Goal: Task Accomplishment & Management: Manage account settings

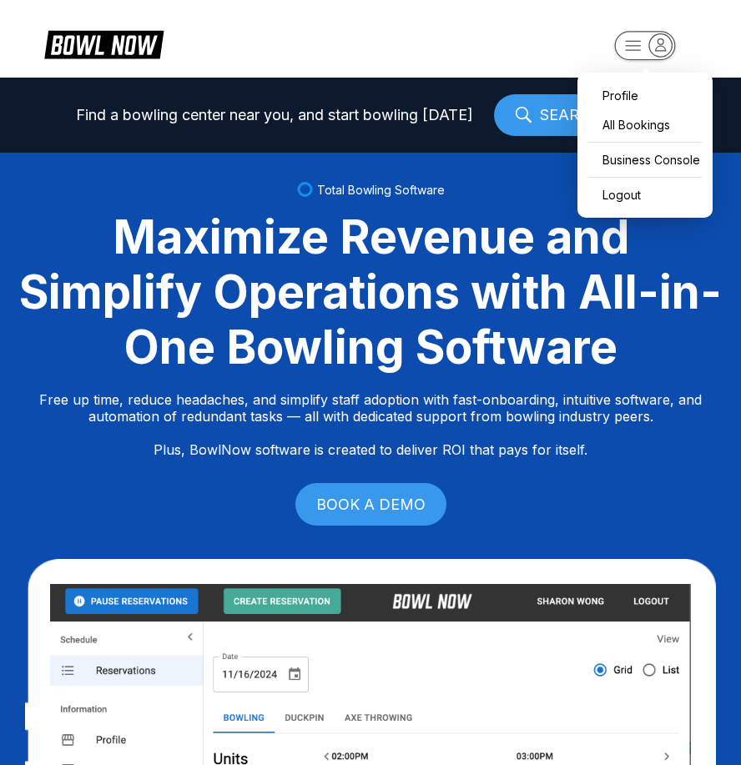
click at [636, 44] on rect "button" at bounding box center [644, 45] width 61 height 29
click at [644, 163] on div "Business Console" at bounding box center [644, 159] width 118 height 29
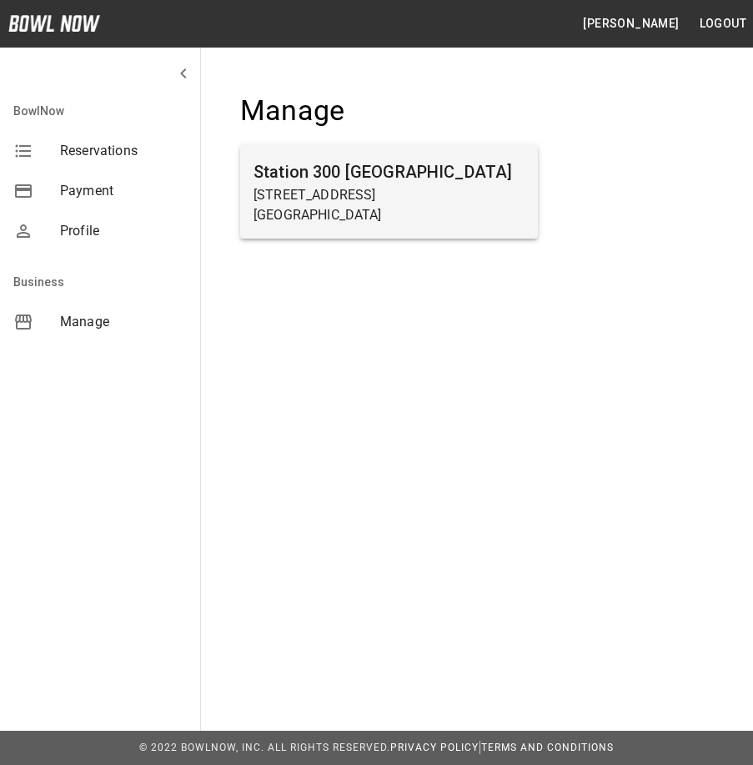
click at [389, 197] on p "[STREET_ADDRESS]" at bounding box center [389, 195] width 271 height 20
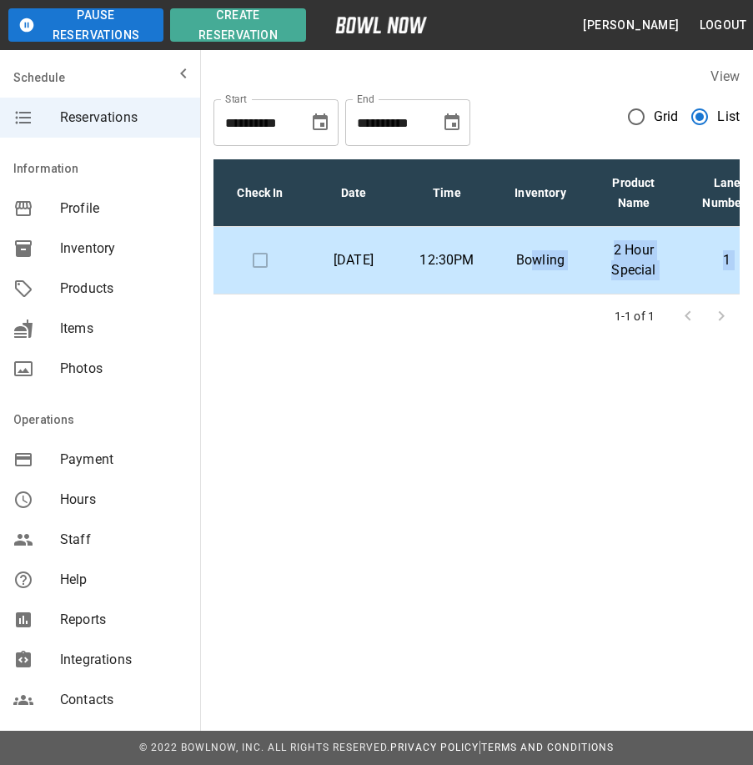
drag, startPoint x: 537, startPoint y: 314, endPoint x: 600, endPoint y: 329, distance: 65.3
click at [600, 329] on div "Check In Date Time Inventory Product Name Lane Numbers Name Amount Paid [DATE] …" at bounding box center [477, 242] width 526 height 192
drag, startPoint x: 600, startPoint y: 329, endPoint x: 482, endPoint y: 404, distance: 140.2
click at [482, 404] on div "**********" at bounding box center [376, 220] width 753 height 441
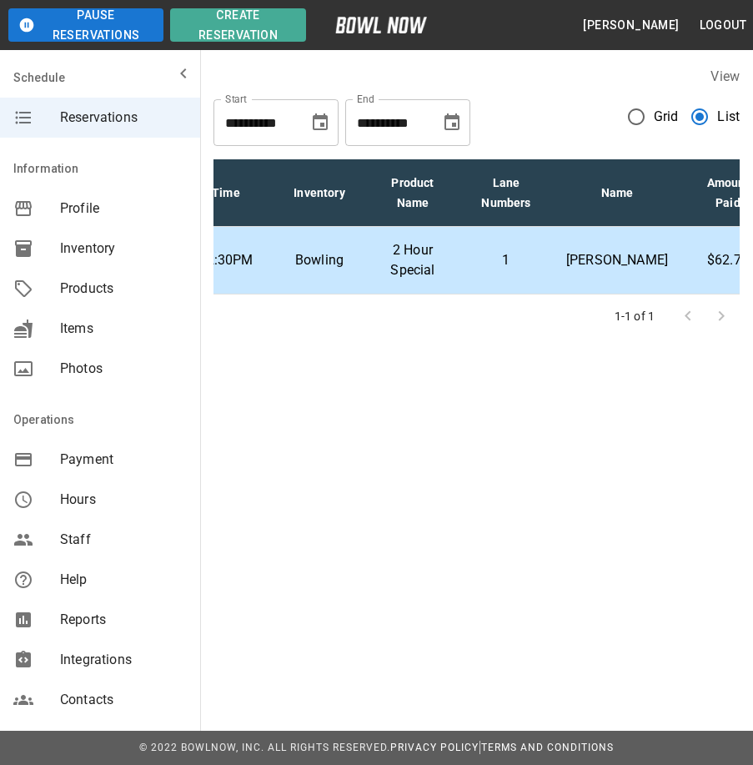
click at [635, 294] on td "[PERSON_NAME]" at bounding box center [617, 261] width 128 height 68
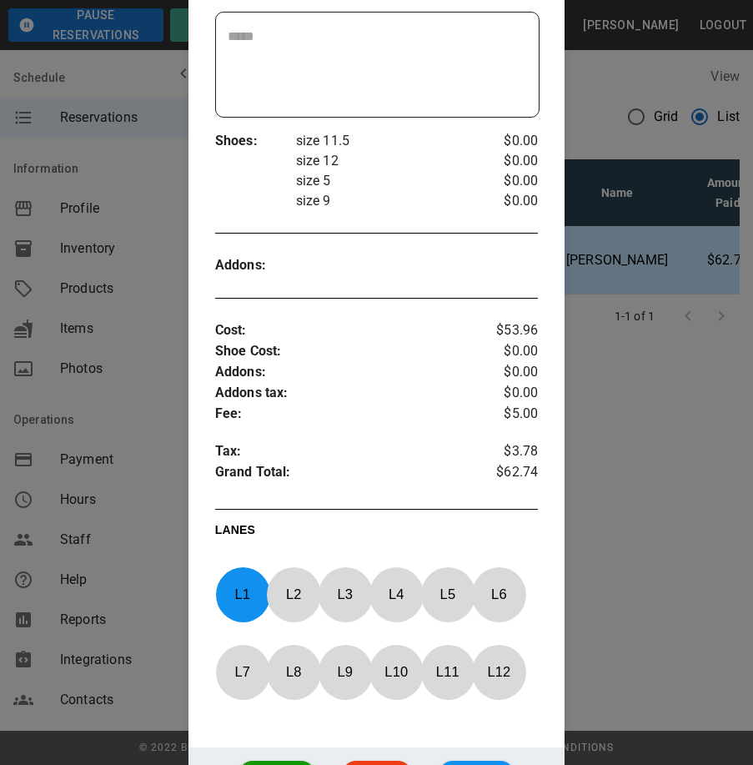
scroll to position [444, 0]
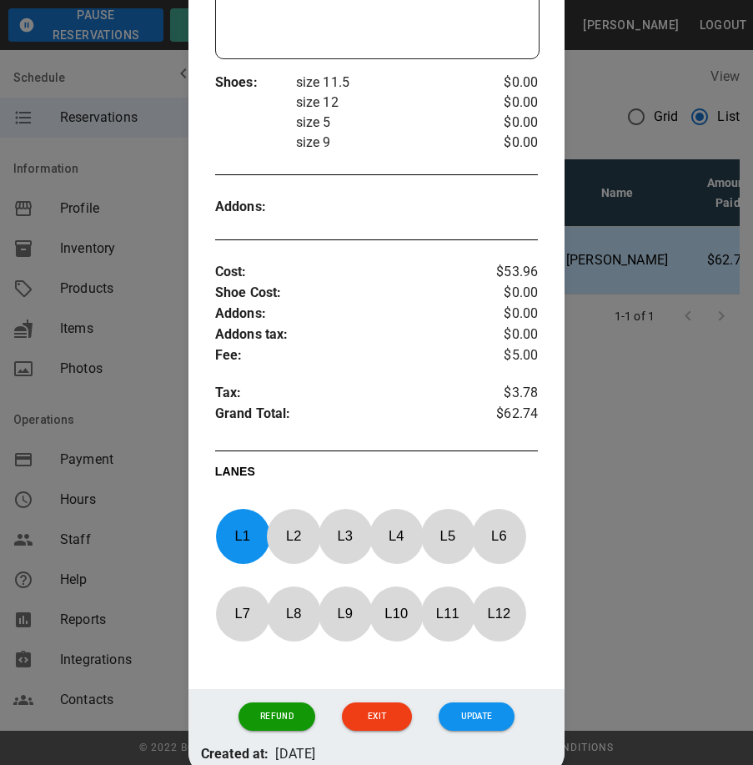
click at [653, 468] on div at bounding box center [376, 382] width 753 height 765
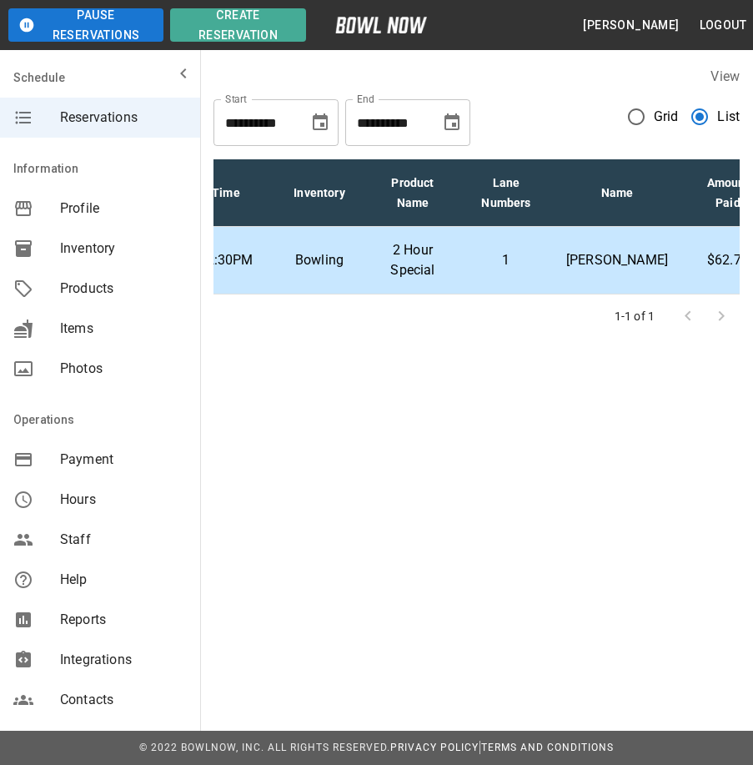
scroll to position [0, 0]
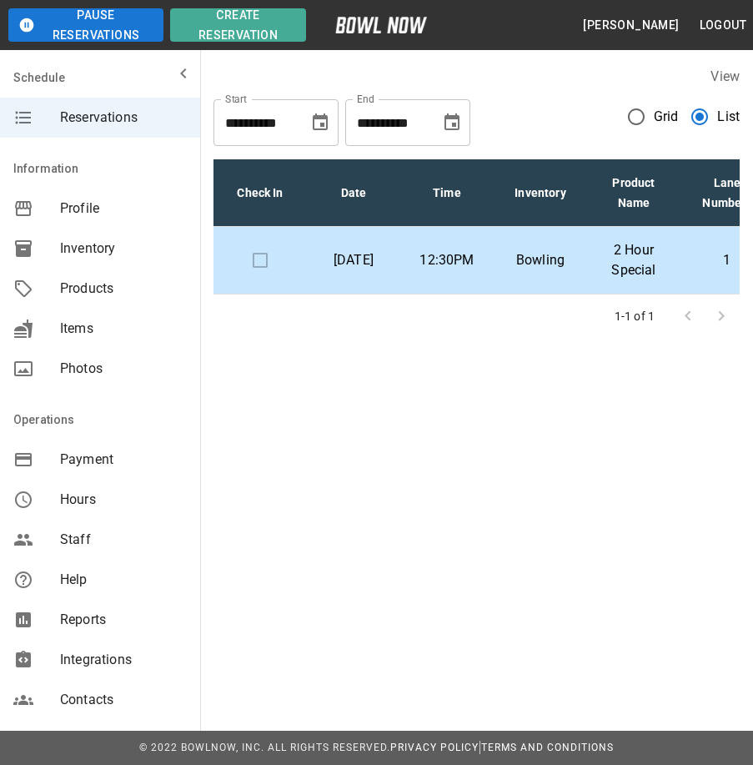
click at [318, 123] on icon "Choose date, selected date is Aug 31, 2025" at bounding box center [320, 123] width 20 height 20
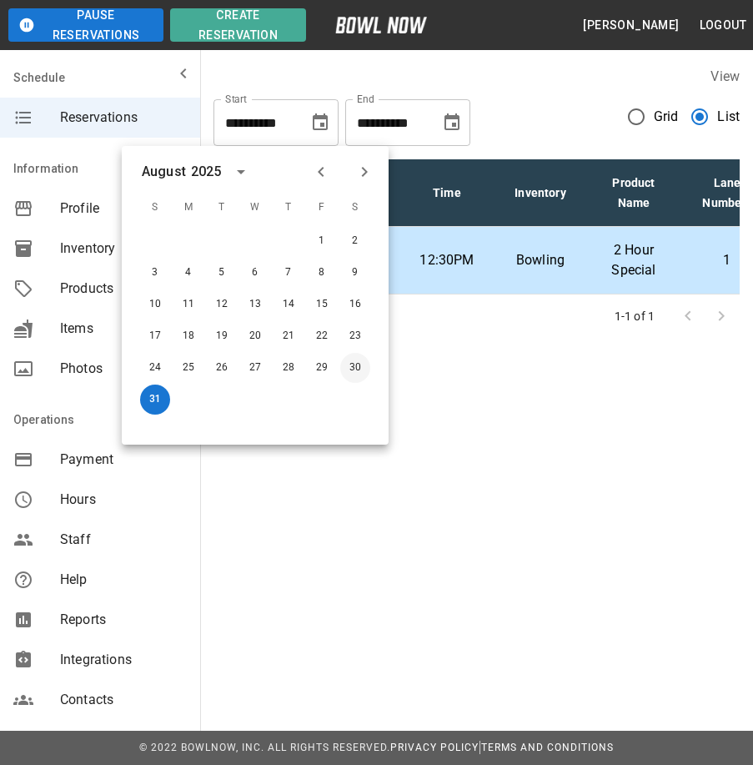
click at [359, 369] on button "30" at bounding box center [355, 368] width 30 height 30
type input "**********"
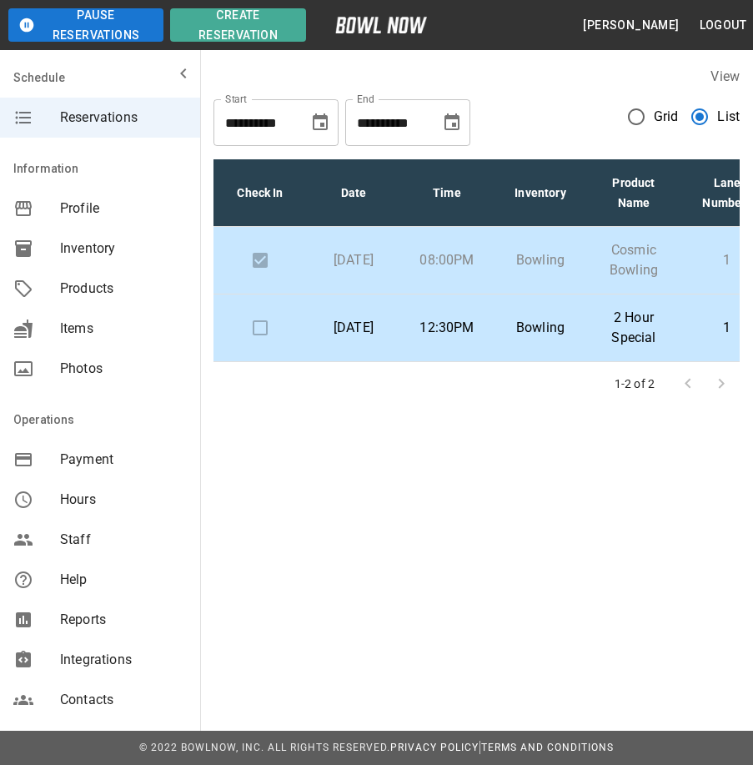
scroll to position [0, 221]
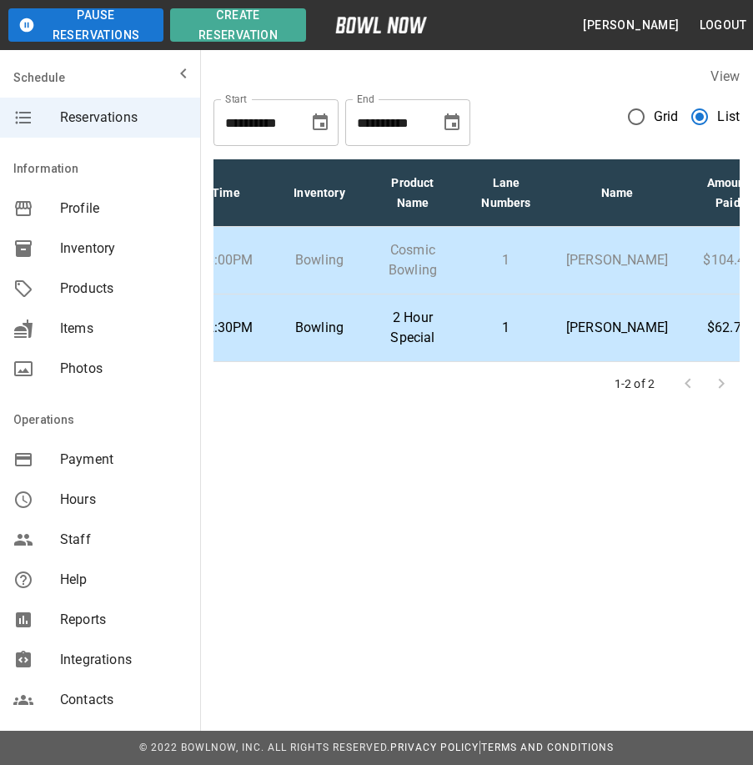
click at [681, 271] on td "$104.45" at bounding box center [727, 261] width 93 height 68
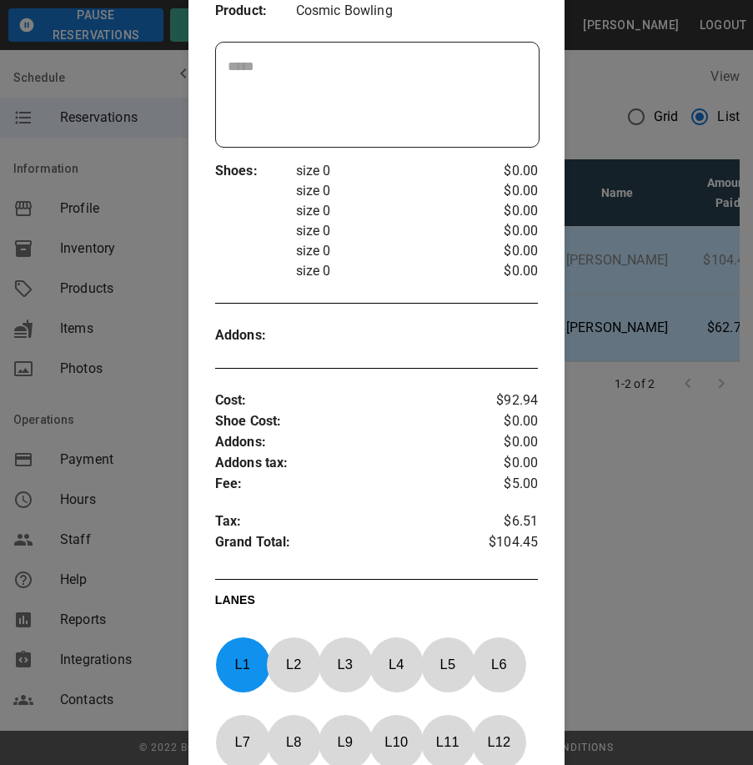
scroll to position [360, 0]
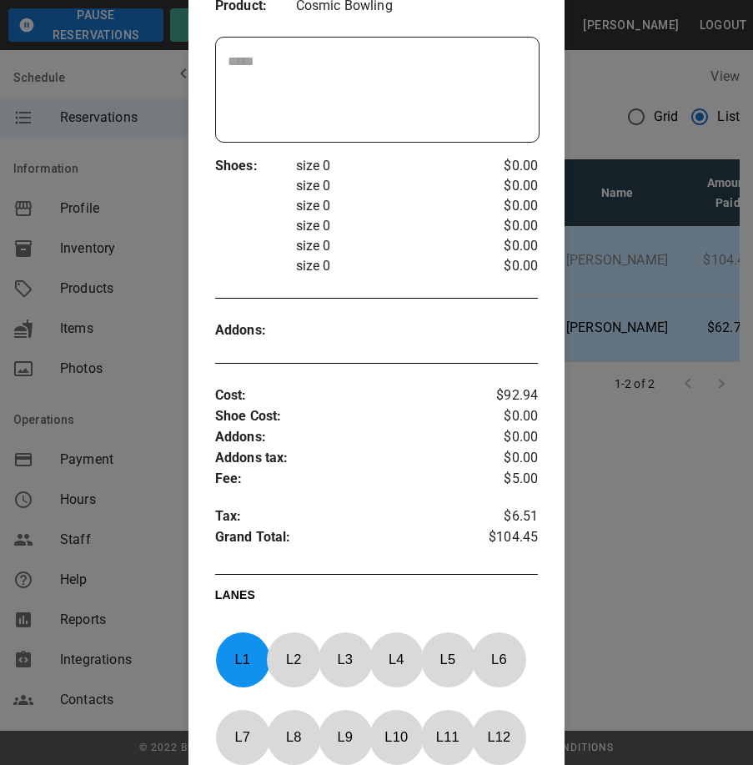
click at [667, 666] on div at bounding box center [376, 382] width 753 height 765
